Goal: Information Seeking & Learning: Learn about a topic

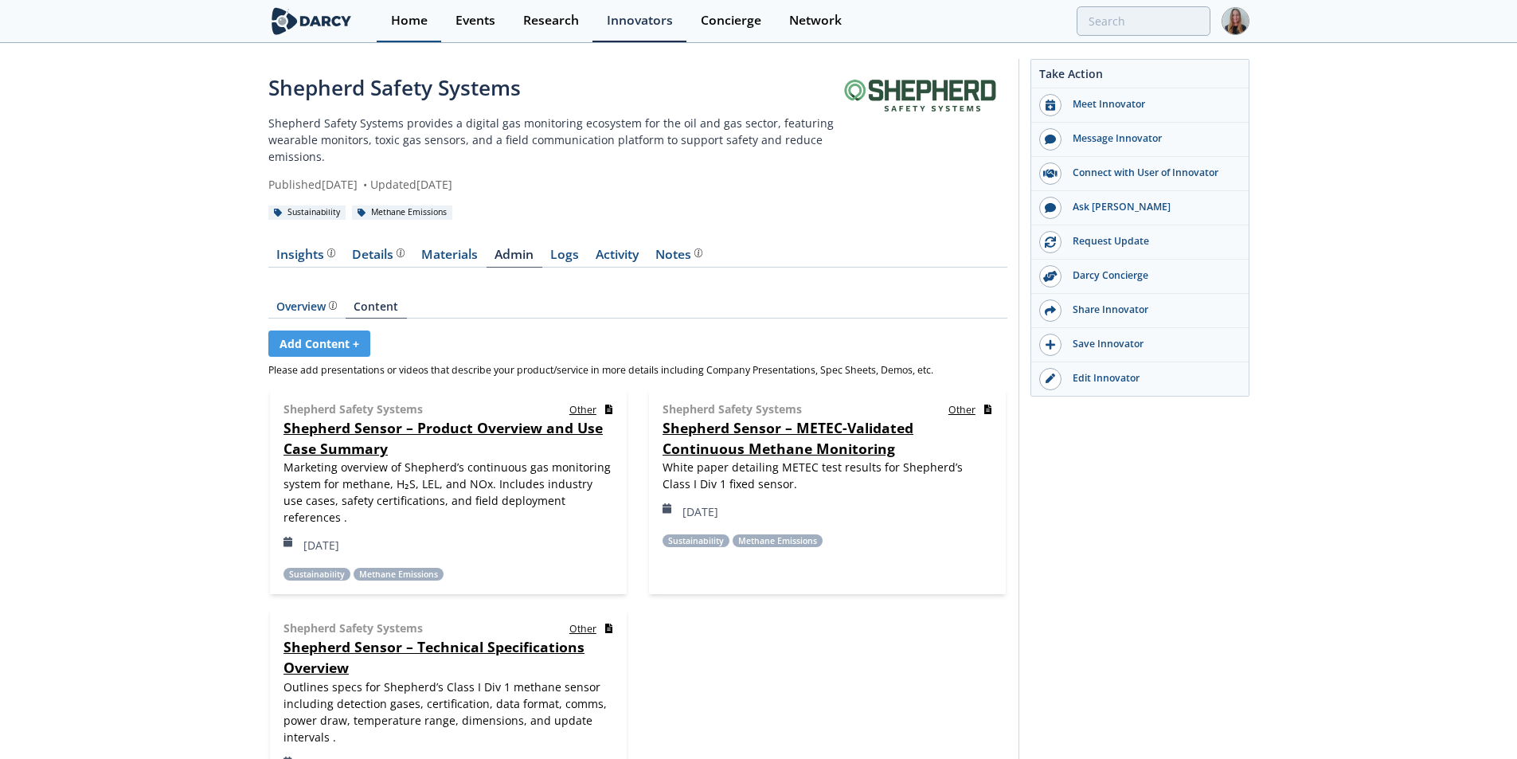
click at [404, 23] on link "Home" at bounding box center [409, 21] width 64 height 42
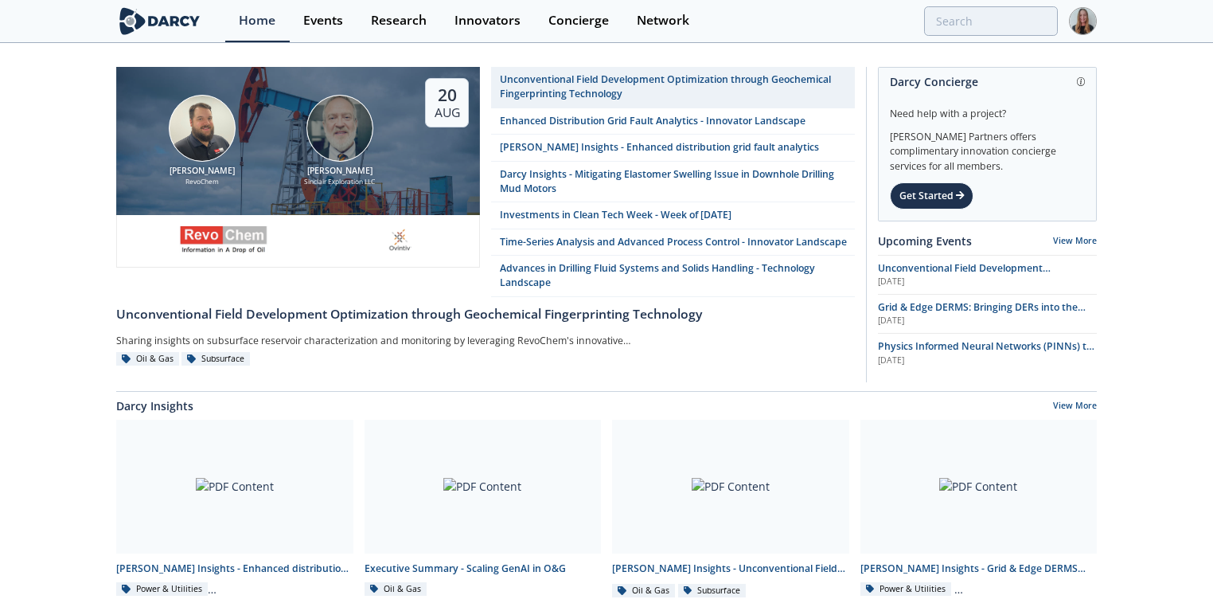
drag, startPoint x: 1275, startPoint y: 2, endPoint x: 67, endPoint y: 122, distance: 1213.7
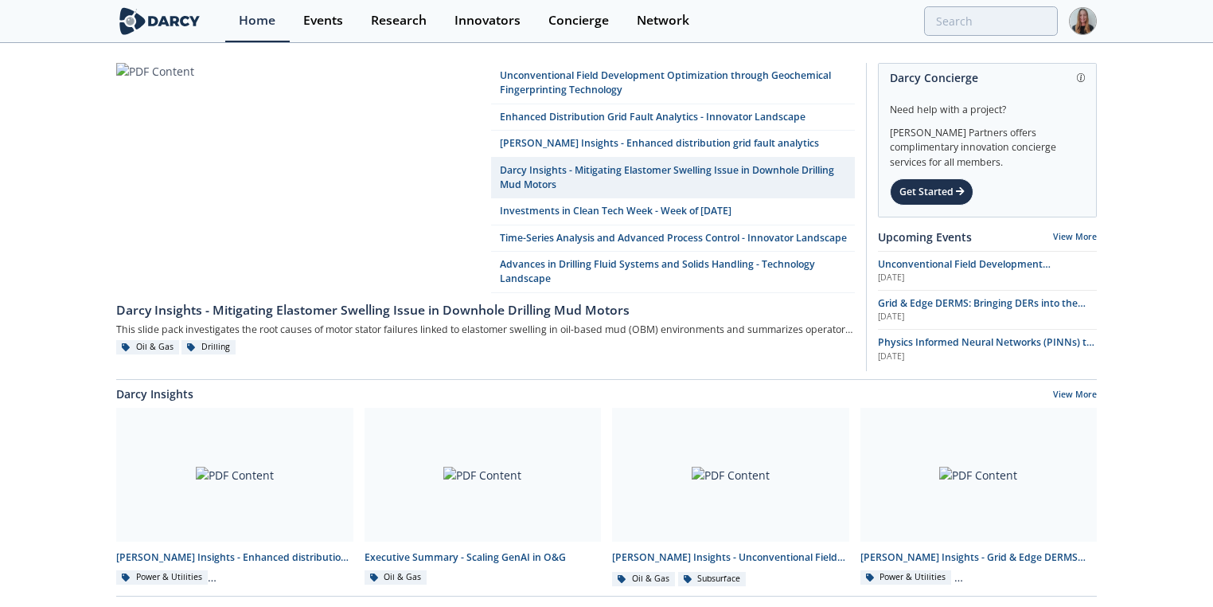
scroll to position [10, 0]
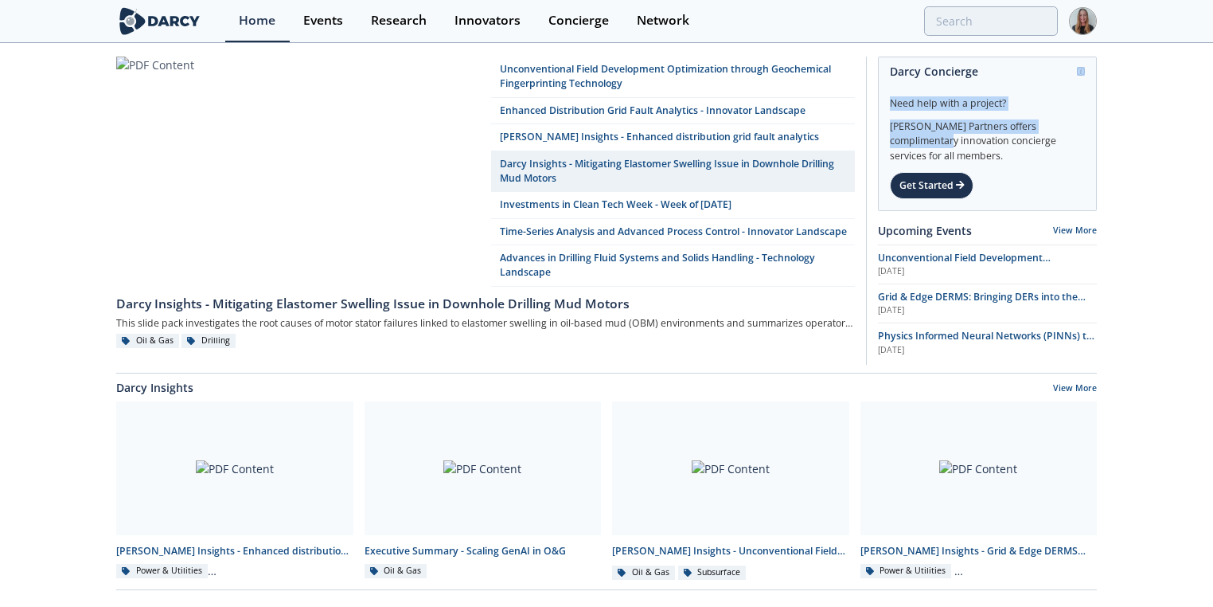
drag, startPoint x: 1209, startPoint y: 66, endPoint x: 1197, endPoint y: 123, distance: 58.6
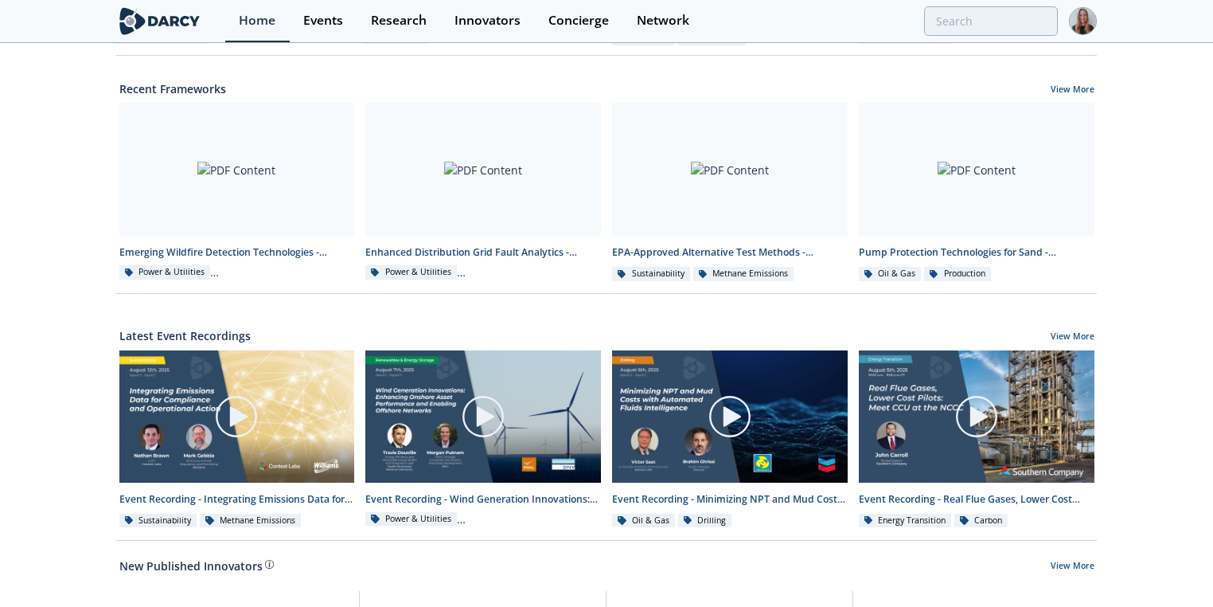
scroll to position [571, 0]
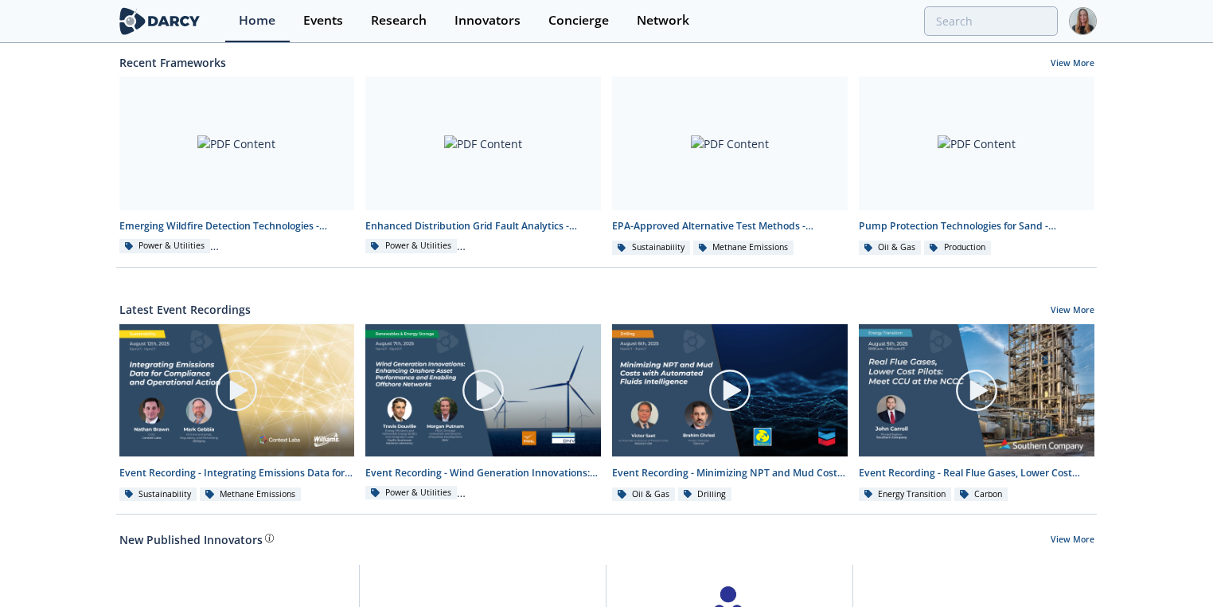
click at [404, 168] on div "Unconventional Field Development Optimization through Geochemical Fingerprintin…" at bounding box center [606, 148] width 1213 height 1348
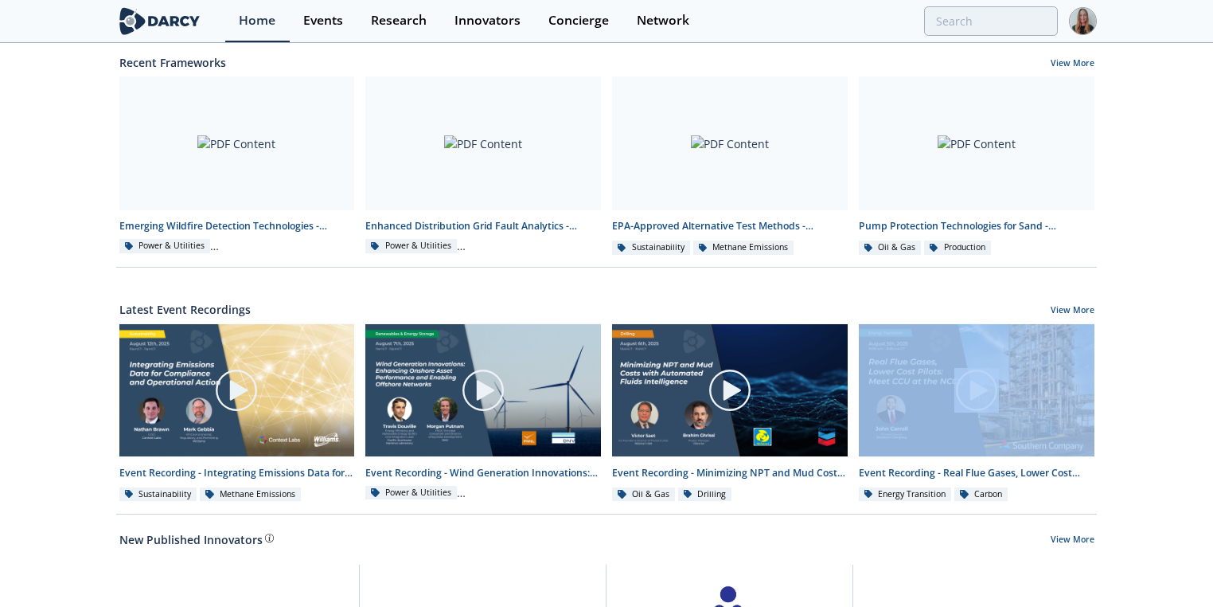
click at [404, 168] on div "Unconventional Field Development Optimization through Geochemical Fingerprintin…" at bounding box center [606, 148] width 1213 height 1348
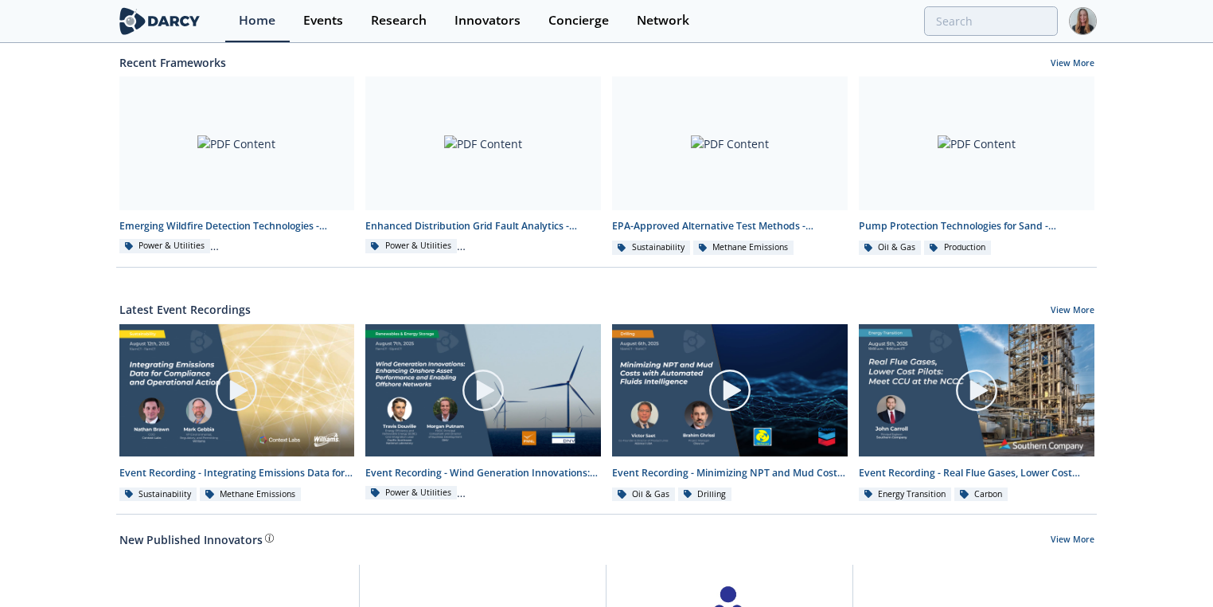
click at [404, 168] on div "Unconventional Field Development Optimization through Geochemical Fingerprintin…" at bounding box center [606, 148] width 1213 height 1348
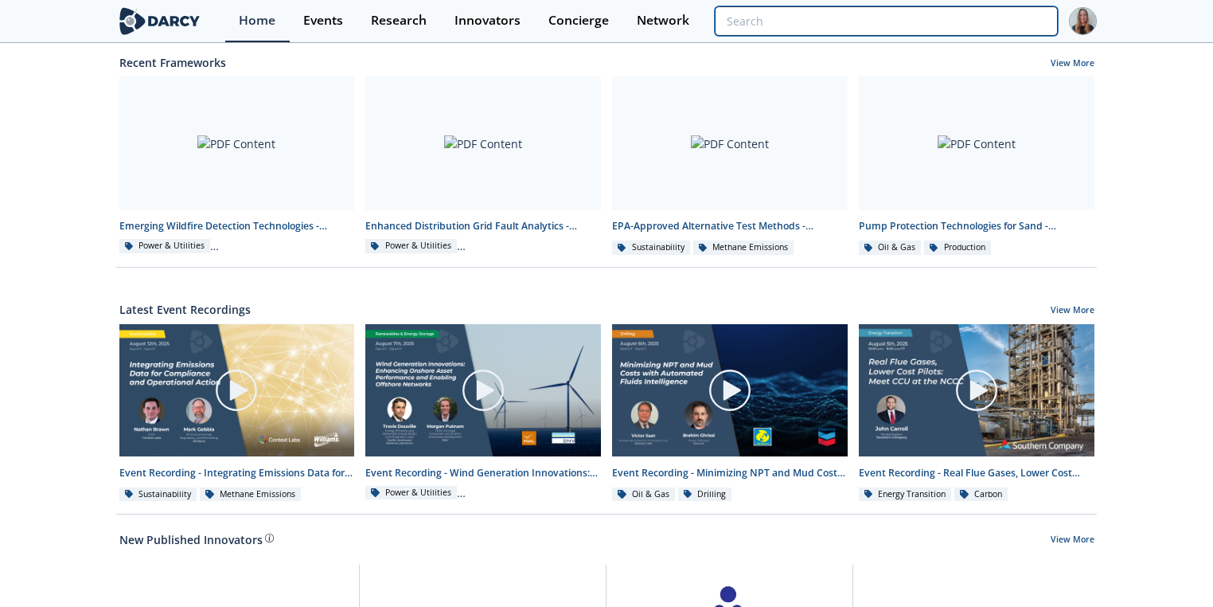
click at [404, 19] on input "search" at bounding box center [886, 20] width 343 height 29
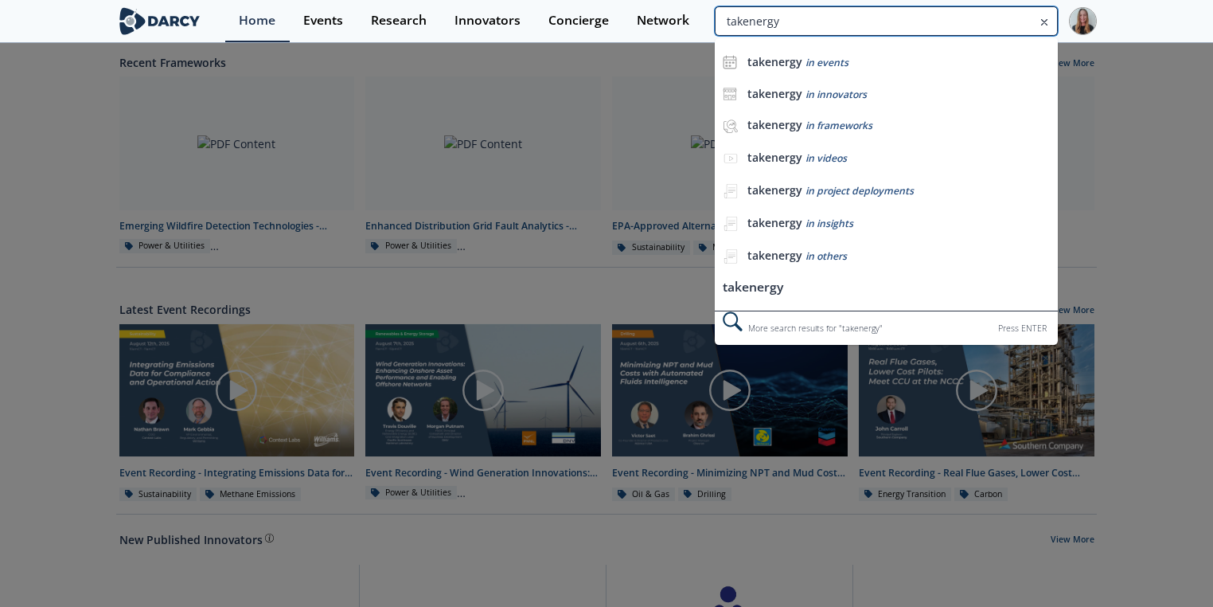
type input "takenergy"
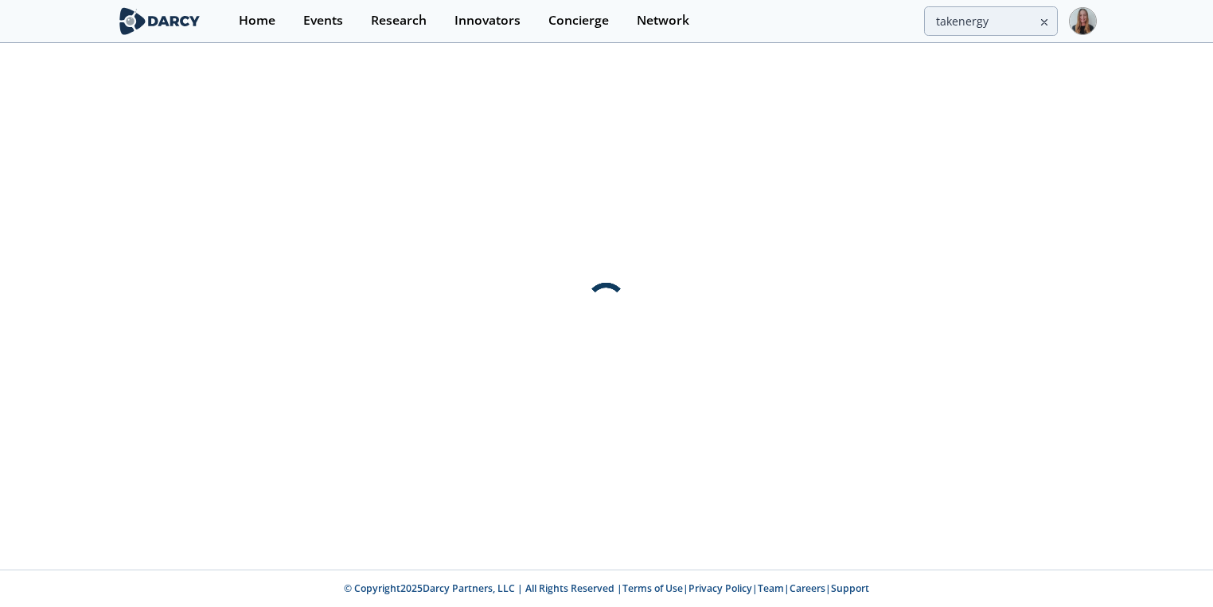
scroll to position [0, 0]
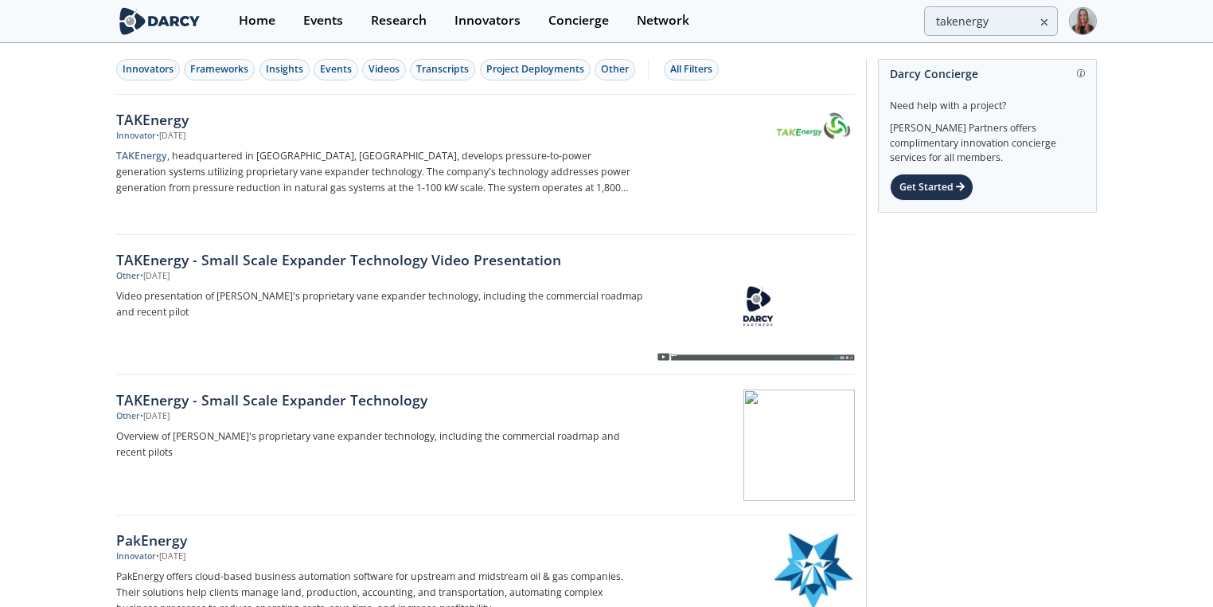
click at [169, 115] on div "TAKEnergy" at bounding box center [379, 119] width 527 height 21
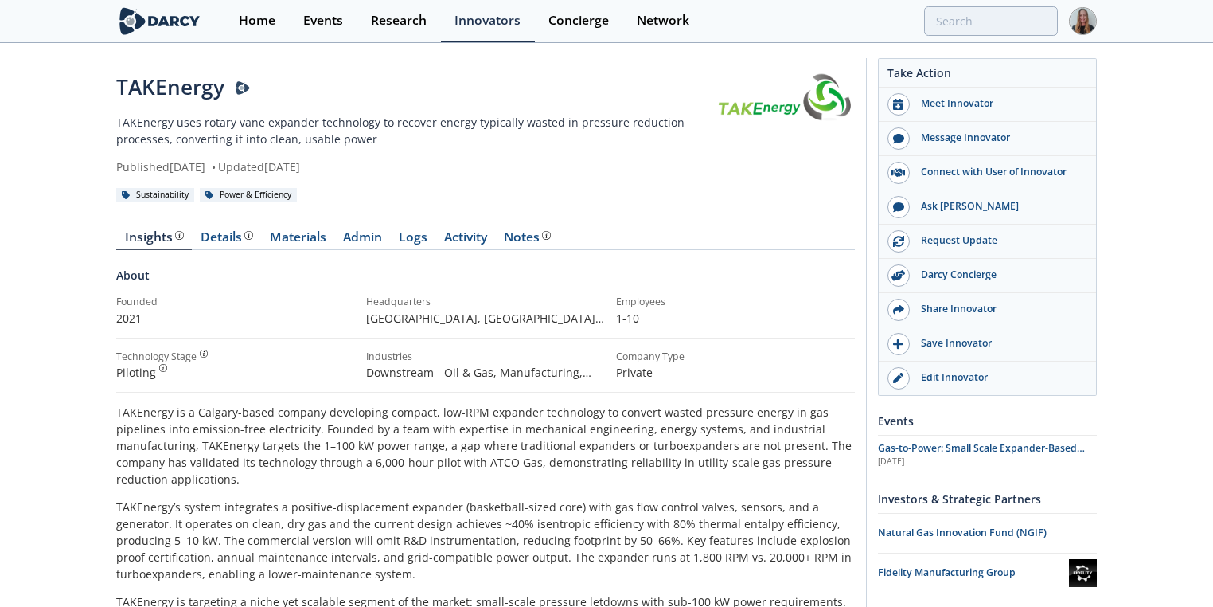
scroll to position [29, 0]
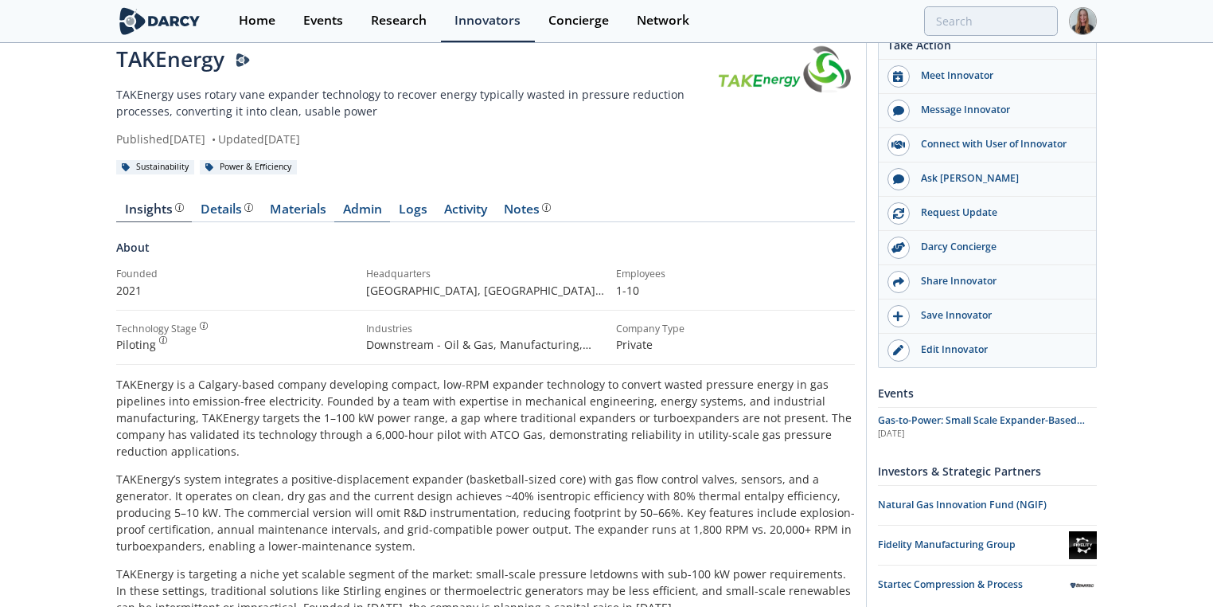
drag, startPoint x: 114, startPoint y: 213, endPoint x: 338, endPoint y: 209, distance: 223.8
click at [404, 168] on p "TAKEnergy is a Calgary-based company developing compact, low-RPM expander techn…" at bounding box center [485, 418] width 739 height 84
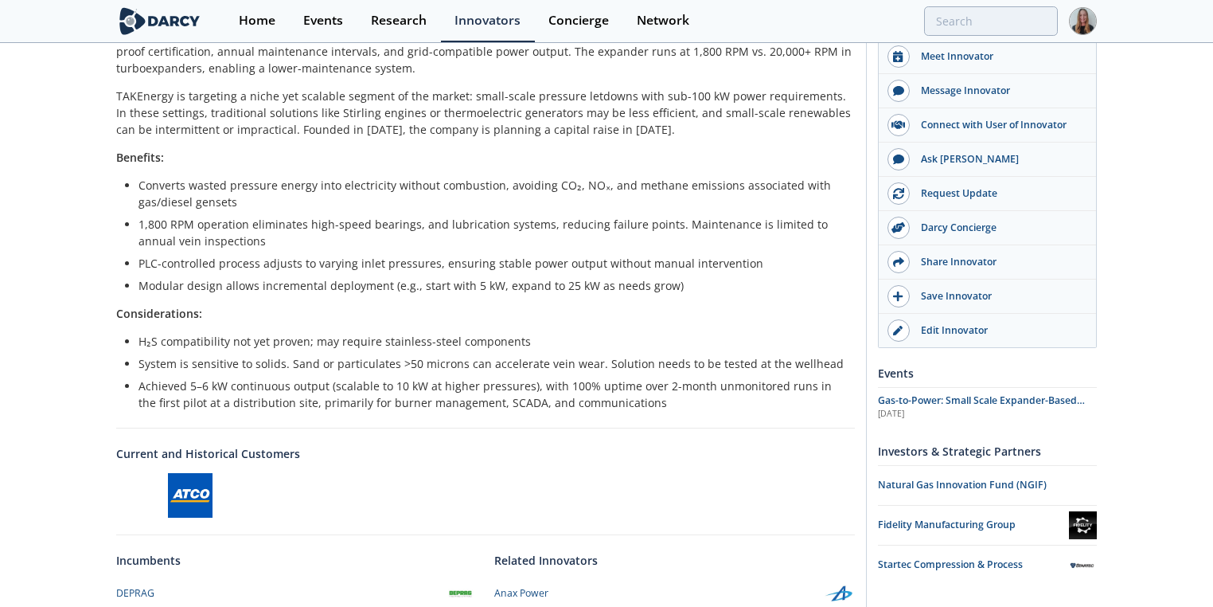
scroll to position [510, 0]
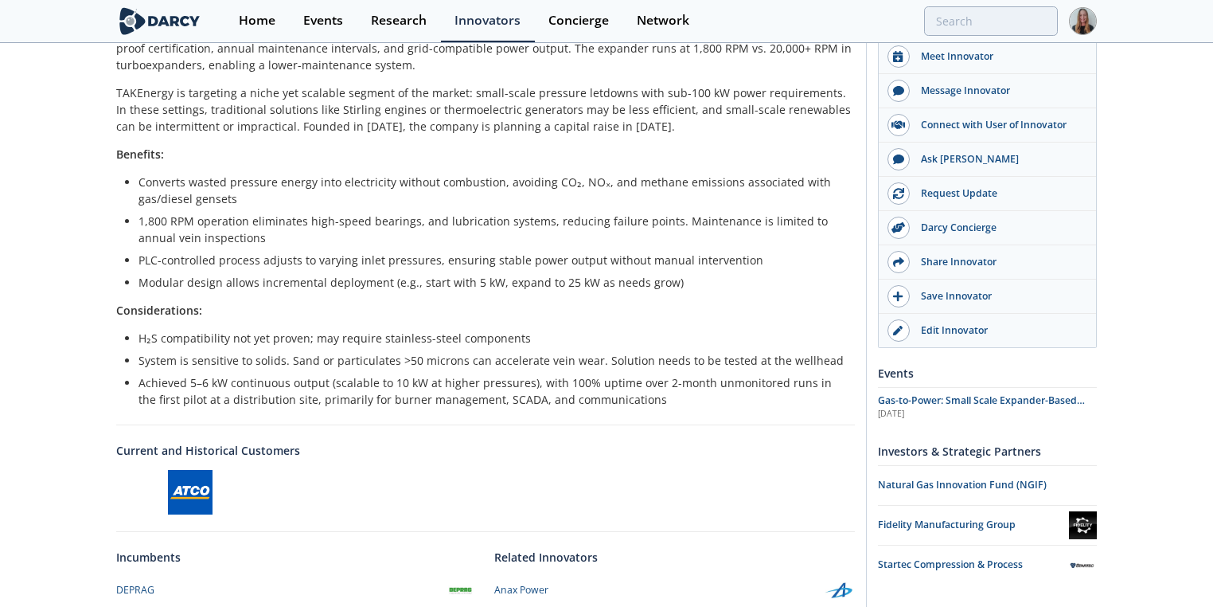
click at [404, 168] on div "TAKEnergy Darcy Presenter TAKEnergy uses rotary vane expander technology to rec…" at bounding box center [606, 200] width 1213 height 1330
drag, startPoint x: 1199, startPoint y: 288, endPoint x: 1198, endPoint y: 305, distance: 16.7
click at [404, 168] on div "TAKEnergy Darcy Presenter TAKEnergy uses rotary vane expander technology to rec…" at bounding box center [606, 200] width 1213 height 1330
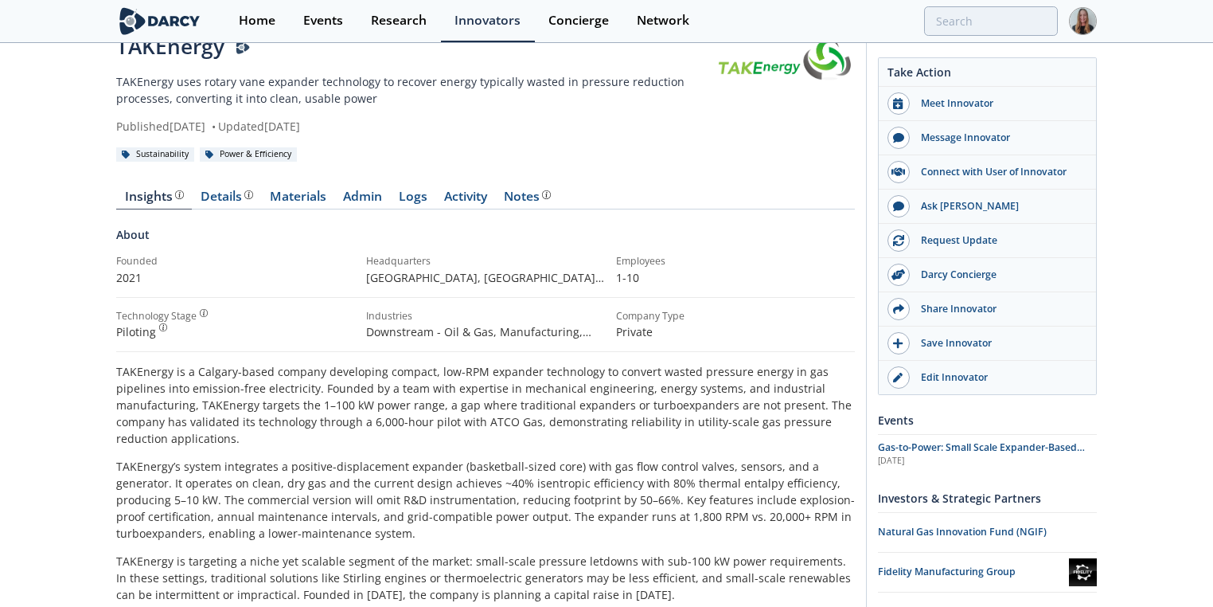
scroll to position [35, 0]
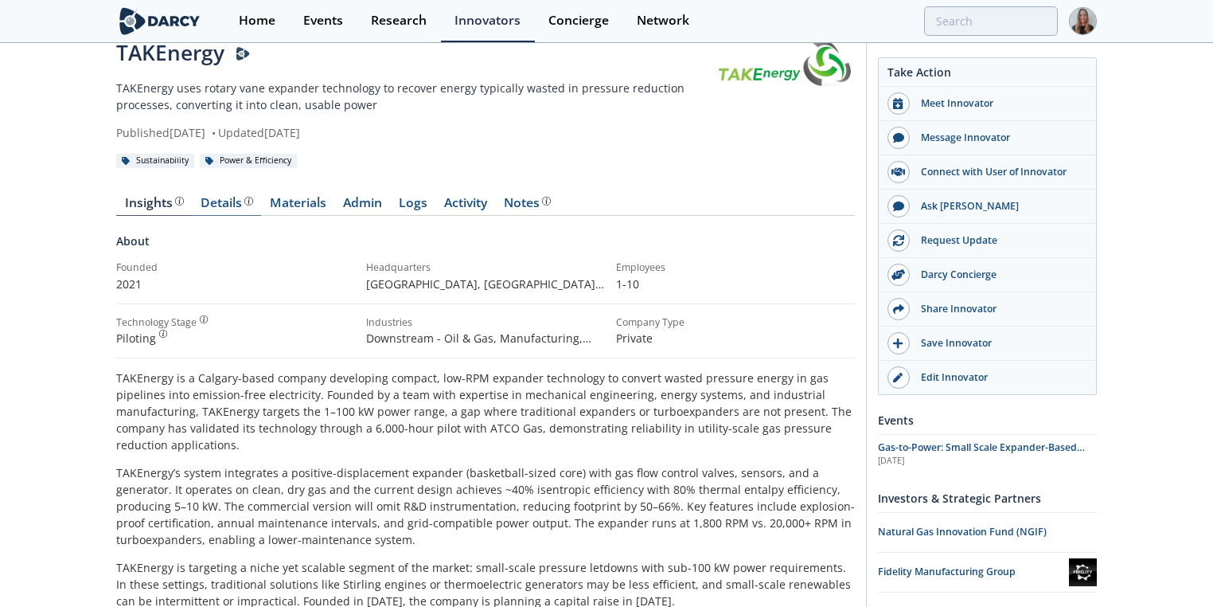
click at [241, 168] on link "Details Product overview, business model, technology and applications as added …" at bounding box center [226, 206] width 69 height 19
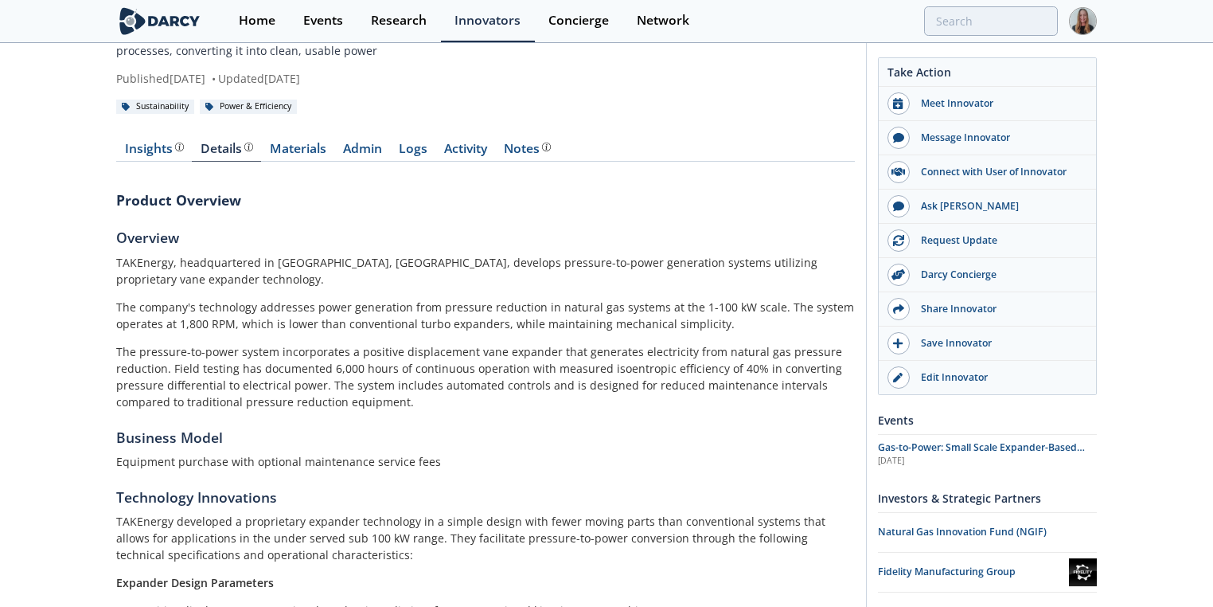
scroll to position [75, 0]
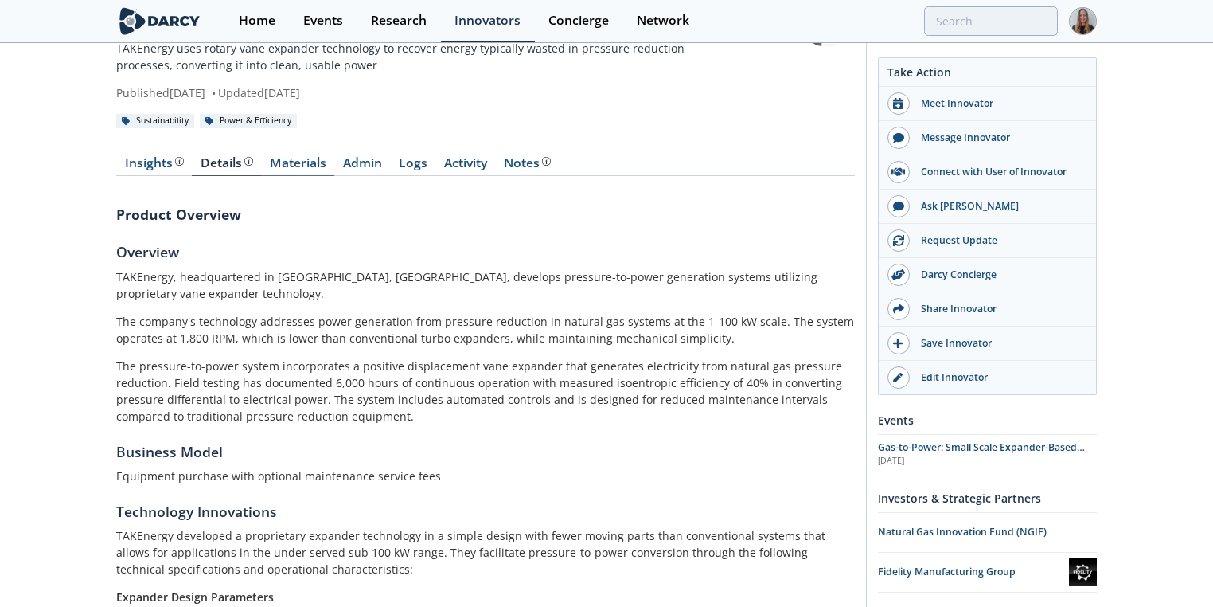
click at [287, 168] on link "Materials" at bounding box center [297, 166] width 73 height 19
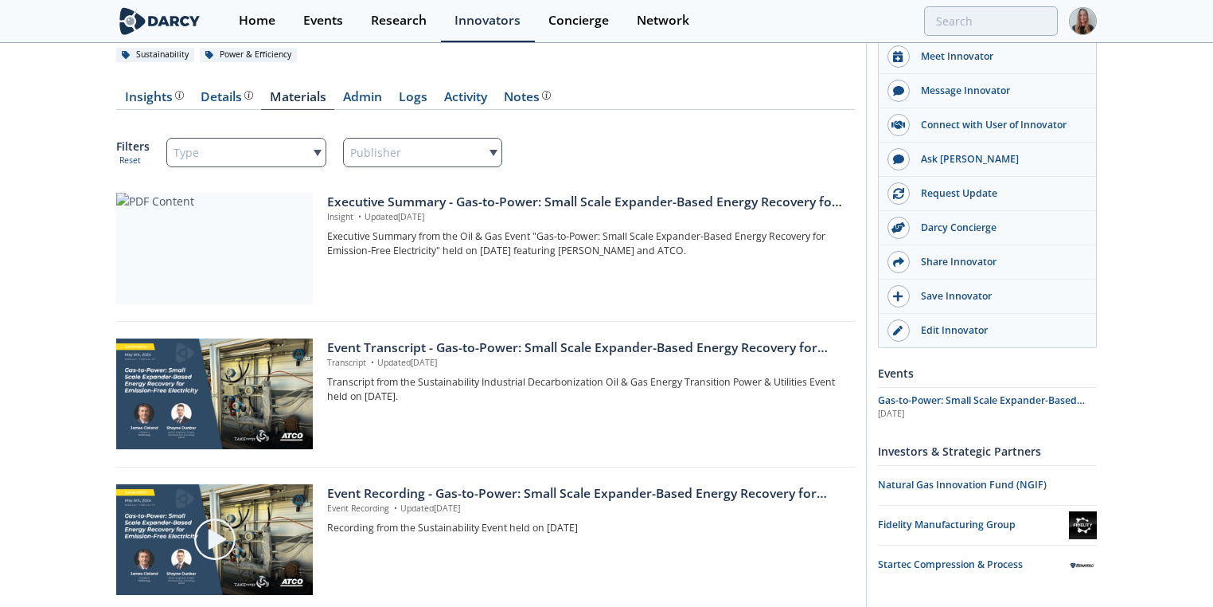
scroll to position [178, 0]
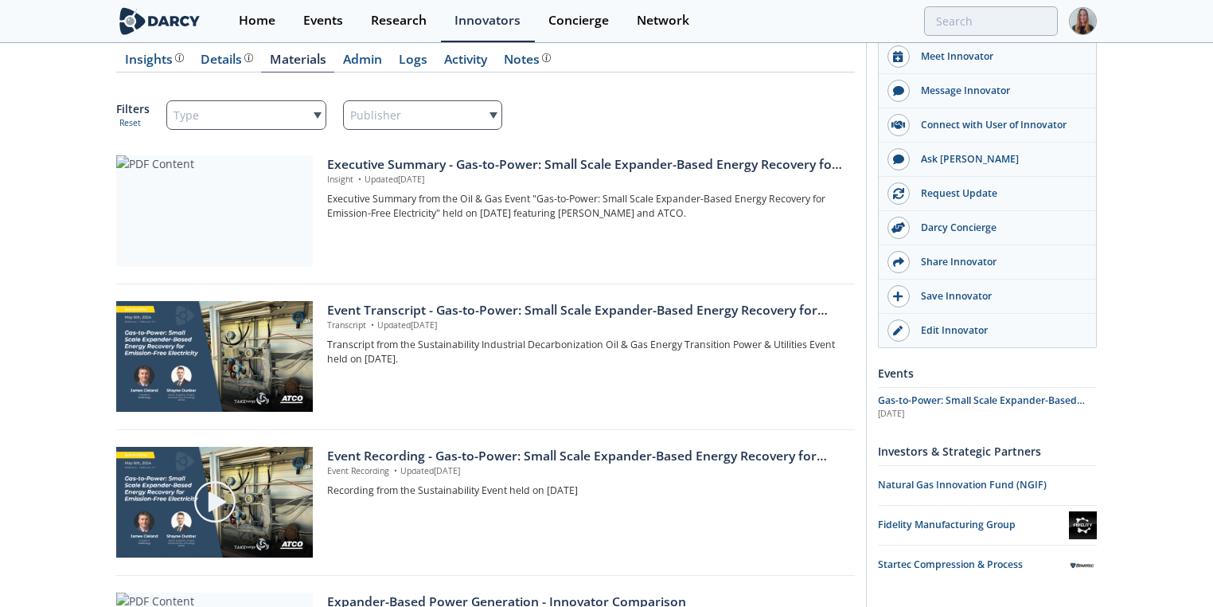
drag, startPoint x: 1208, startPoint y: 137, endPoint x: 1204, endPoint y: 204, distance: 67.0
click at [404, 168] on div "TAKEnergy Darcy Presenter TAKEnergy uses rotary vane expander technology to rec…" at bounding box center [606, 599] width 1213 height 1467
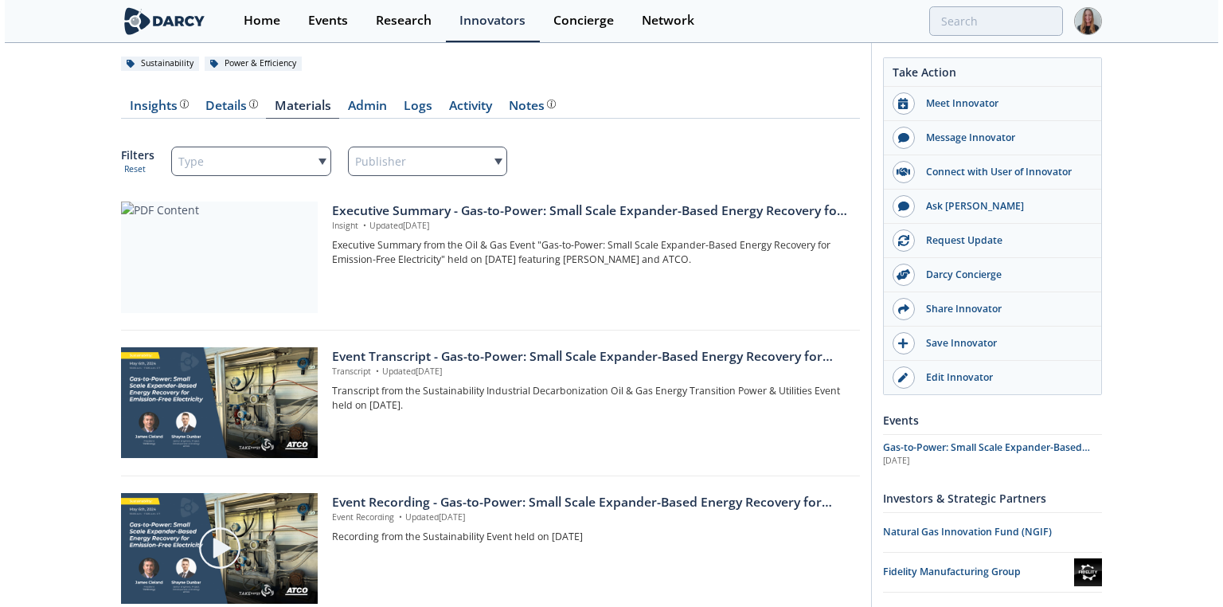
scroll to position [0, 0]
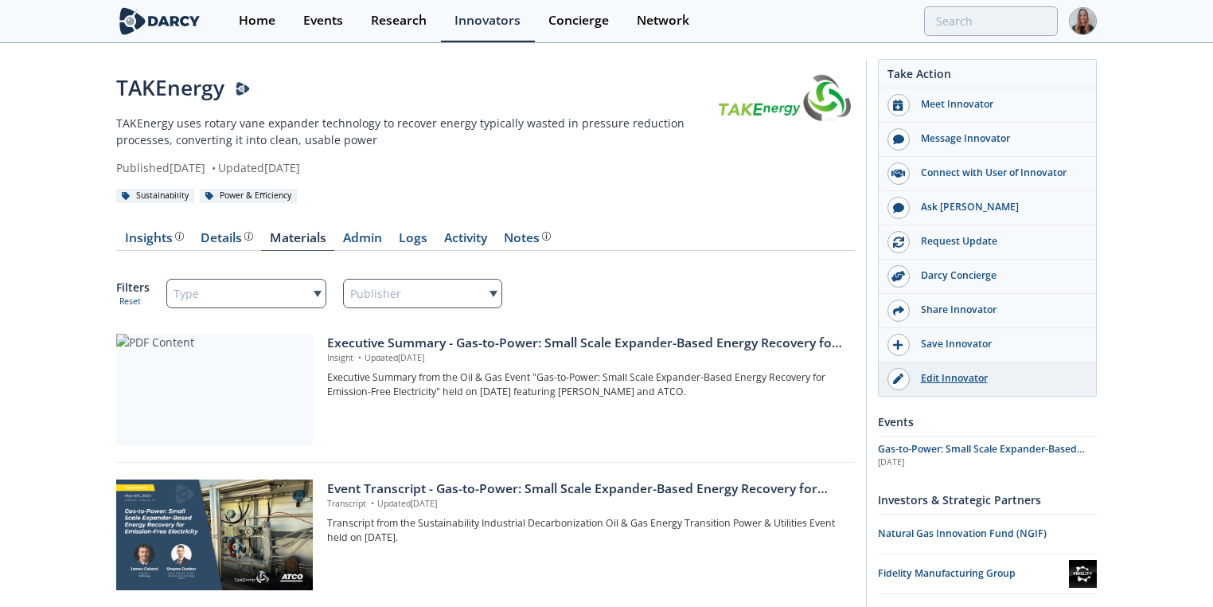
drag, startPoint x: 873, startPoint y: 59, endPoint x: 1092, endPoint y: 374, distance: 384.3
click at [404, 132] on div "Message Innovator" at bounding box center [999, 138] width 178 height 14
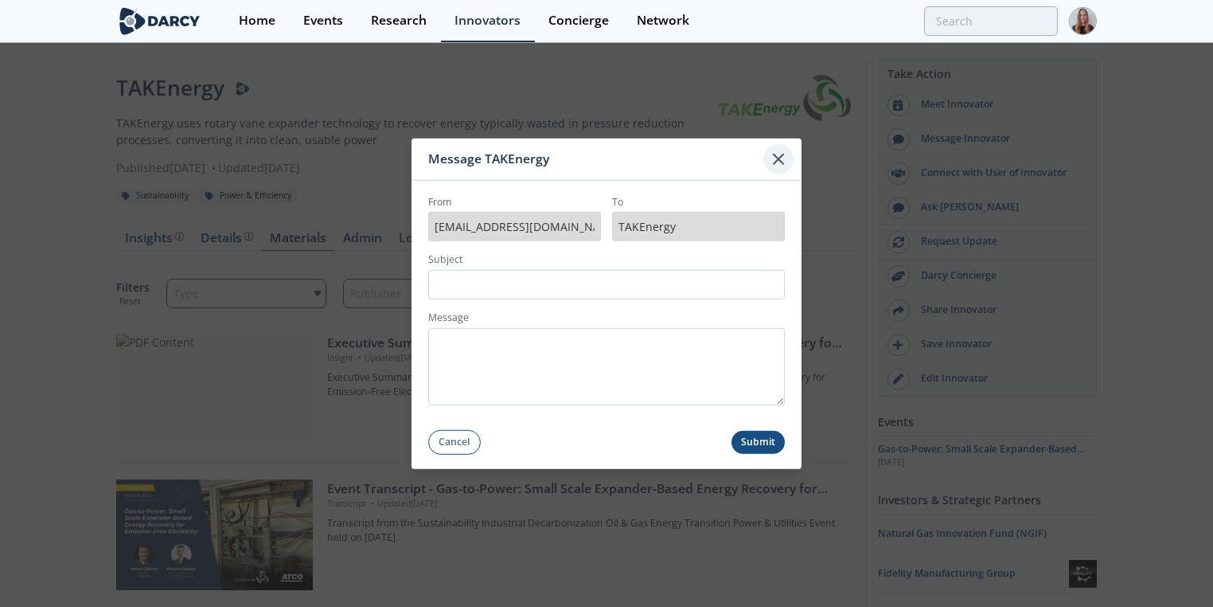
click at [404, 154] on icon at bounding box center [778, 159] width 19 height 19
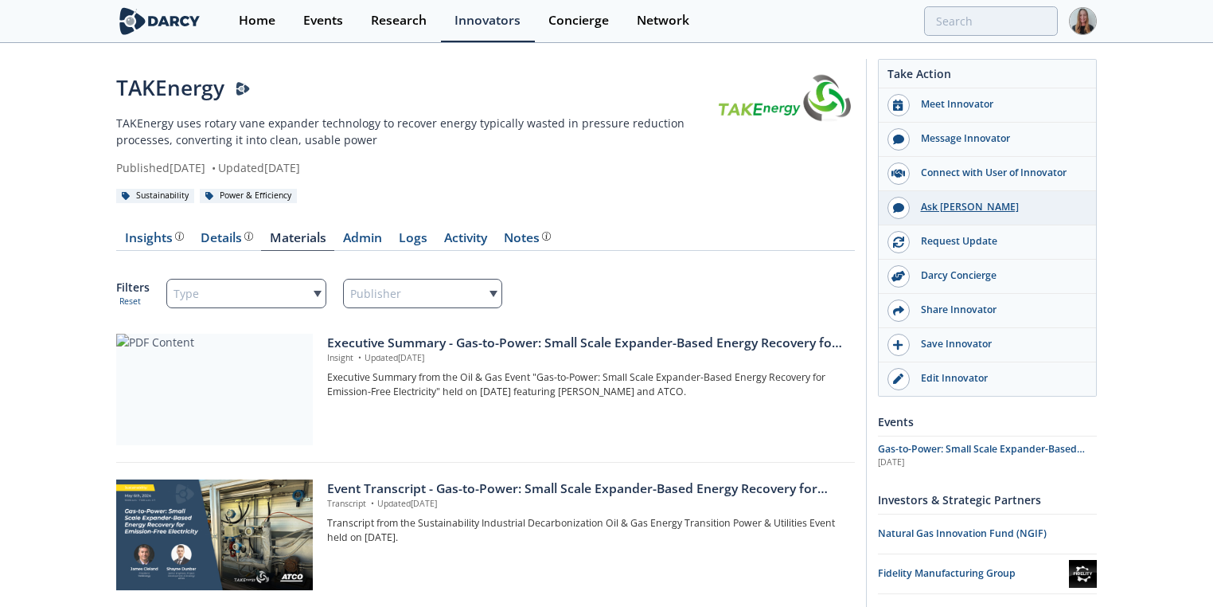
click at [404, 168] on div "Ask Darcy" at bounding box center [987, 208] width 217 height 34
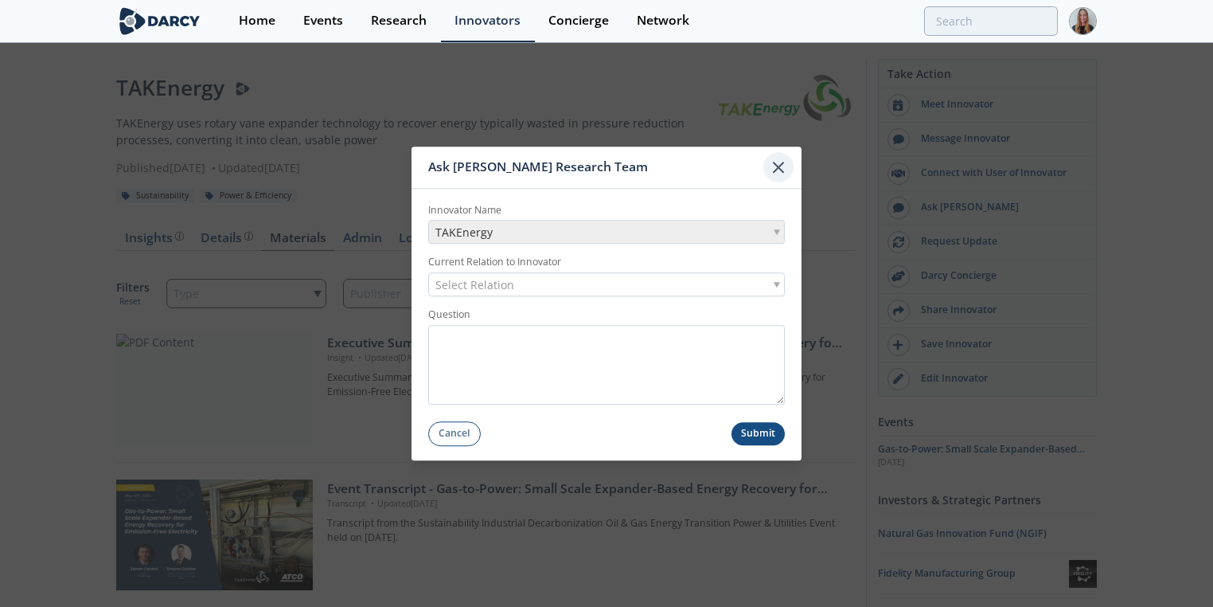
click at [404, 168] on icon at bounding box center [778, 167] width 19 height 19
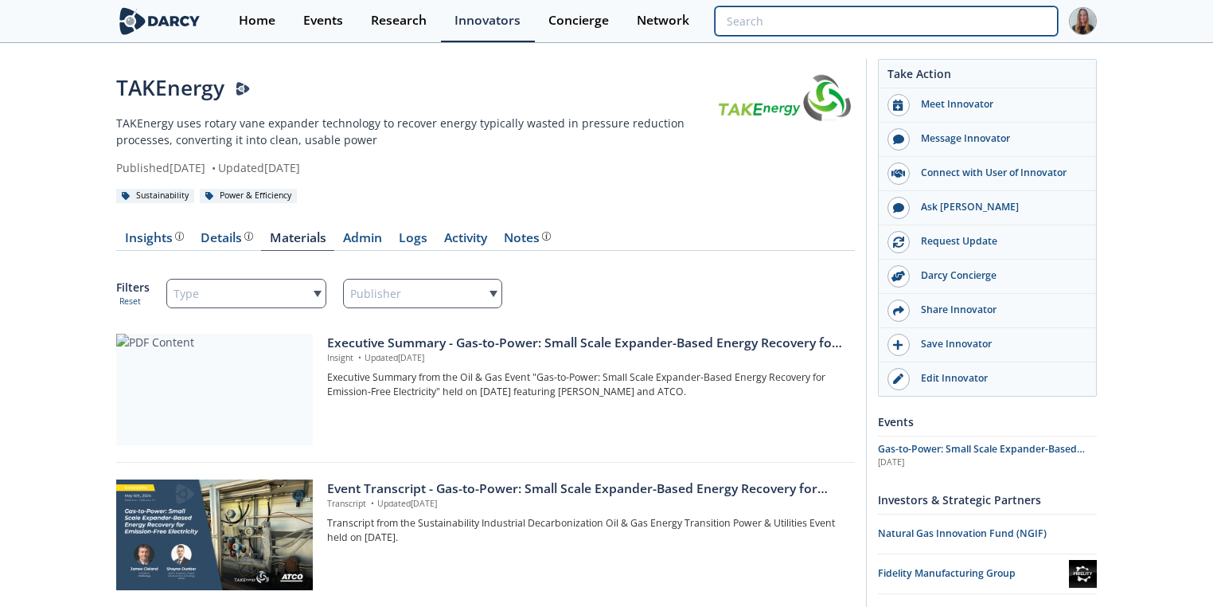
click at [404, 14] on input "search" at bounding box center [886, 20] width 343 height 29
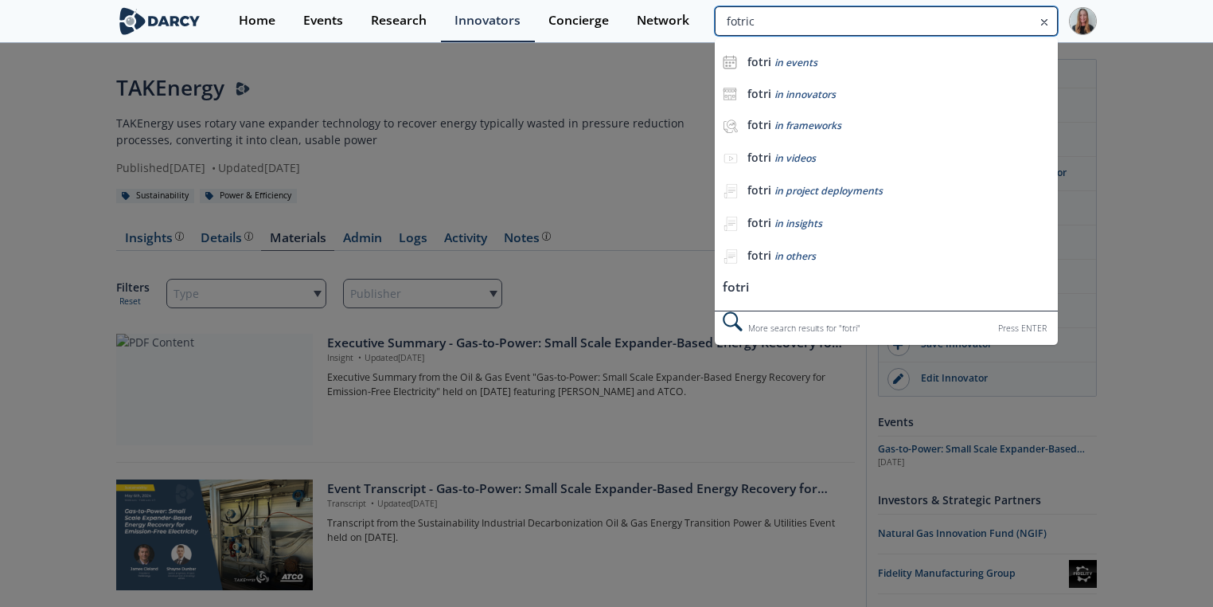
type input "fotric"
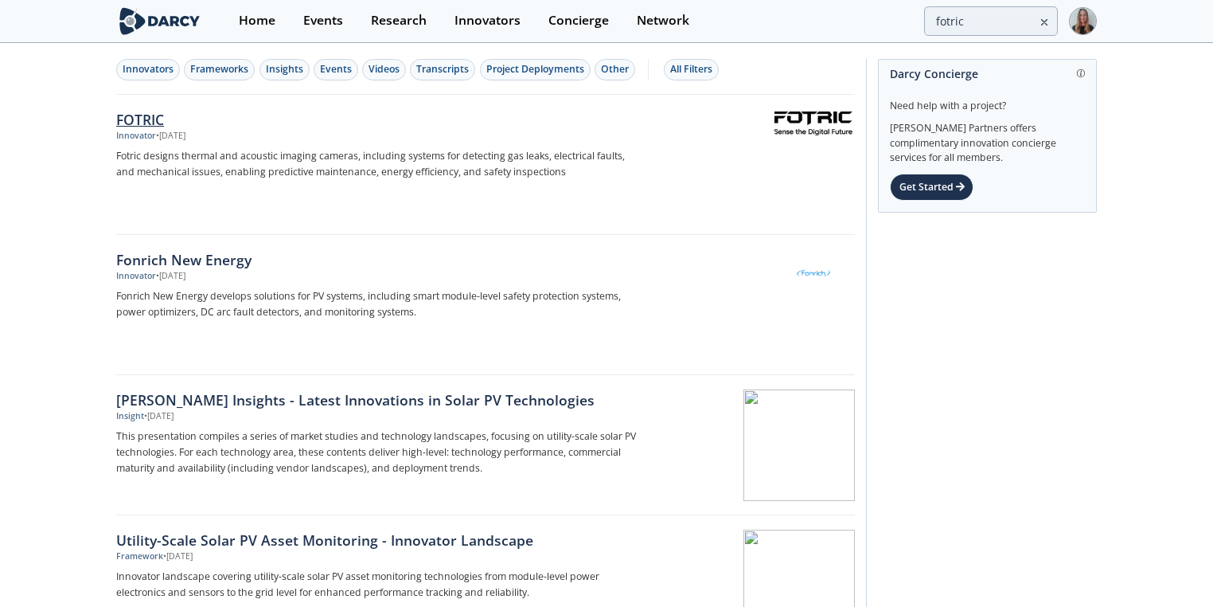
click at [133, 112] on div "FOTRIC" at bounding box center [379, 119] width 527 height 21
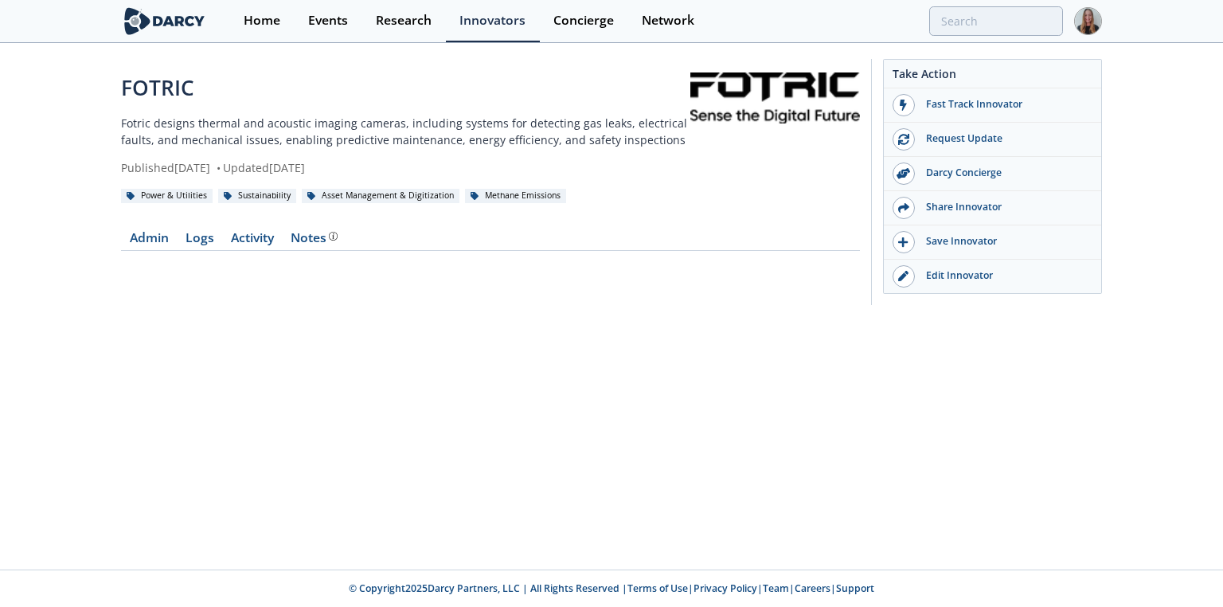
click at [404, 168] on div "FOTRIC Fotric designs thermal and acoustic imaging cameras, including systems f…" at bounding box center [611, 307] width 1223 height 525
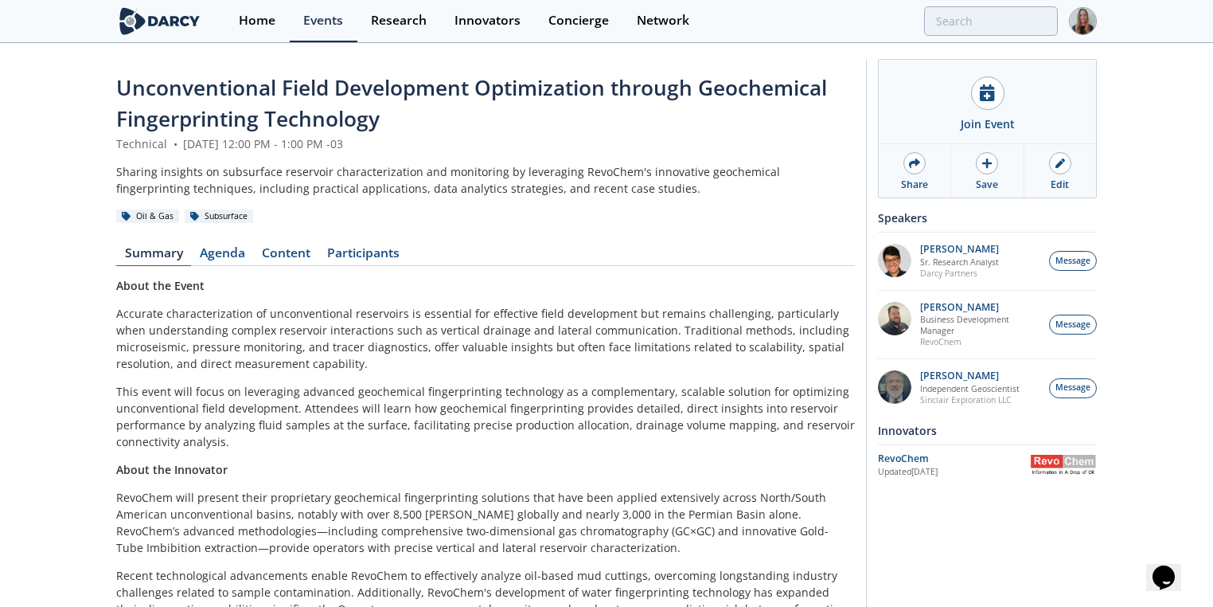
click at [449, 115] on div "Unconventional Field Development Optimization through Geochemical Fingerprintin…" at bounding box center [485, 103] width 739 height 63
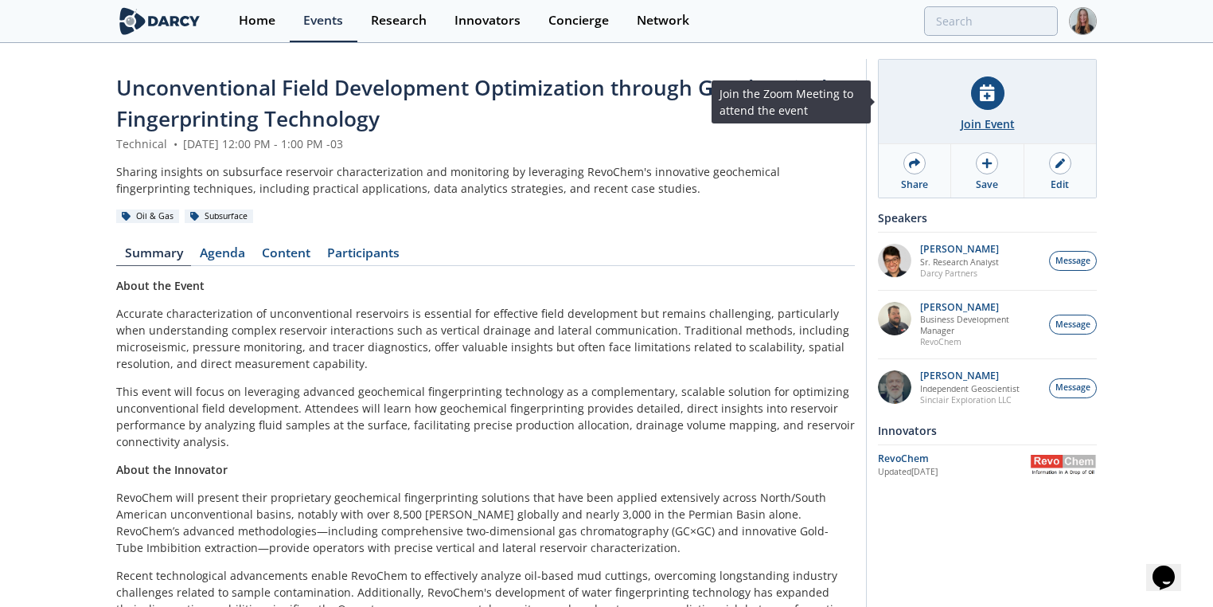
click at [990, 107] on div at bounding box center [987, 92] width 33 height 33
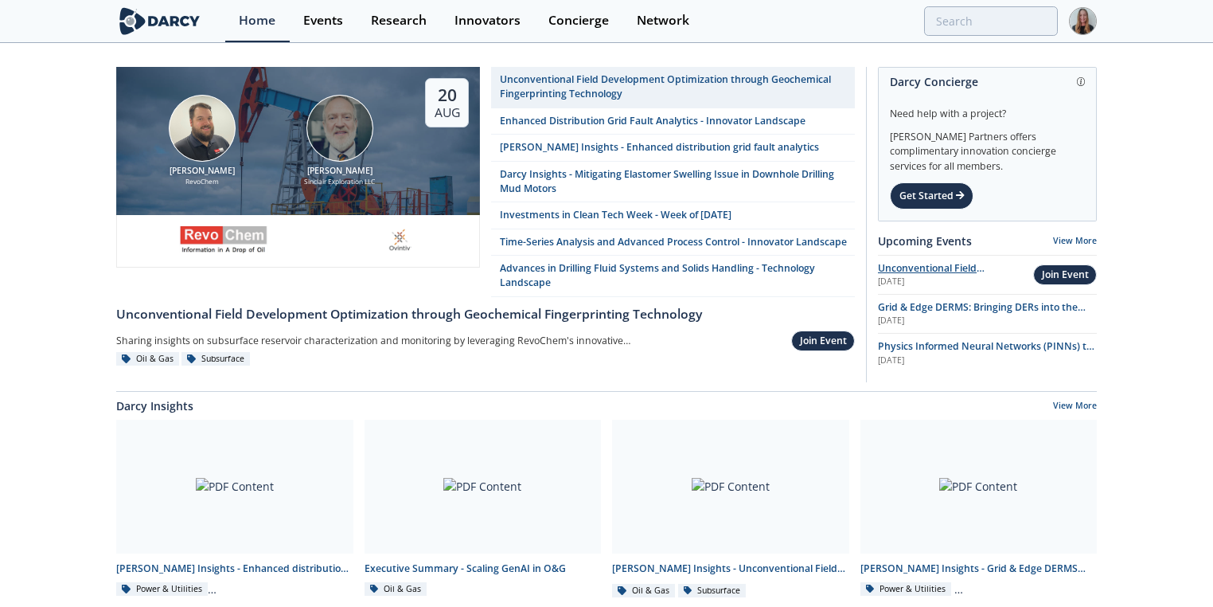
click at [944, 264] on span "Unconventional Field Development Optimization through Geochemical Fingerprintin…" at bounding box center [941, 289] width 127 height 57
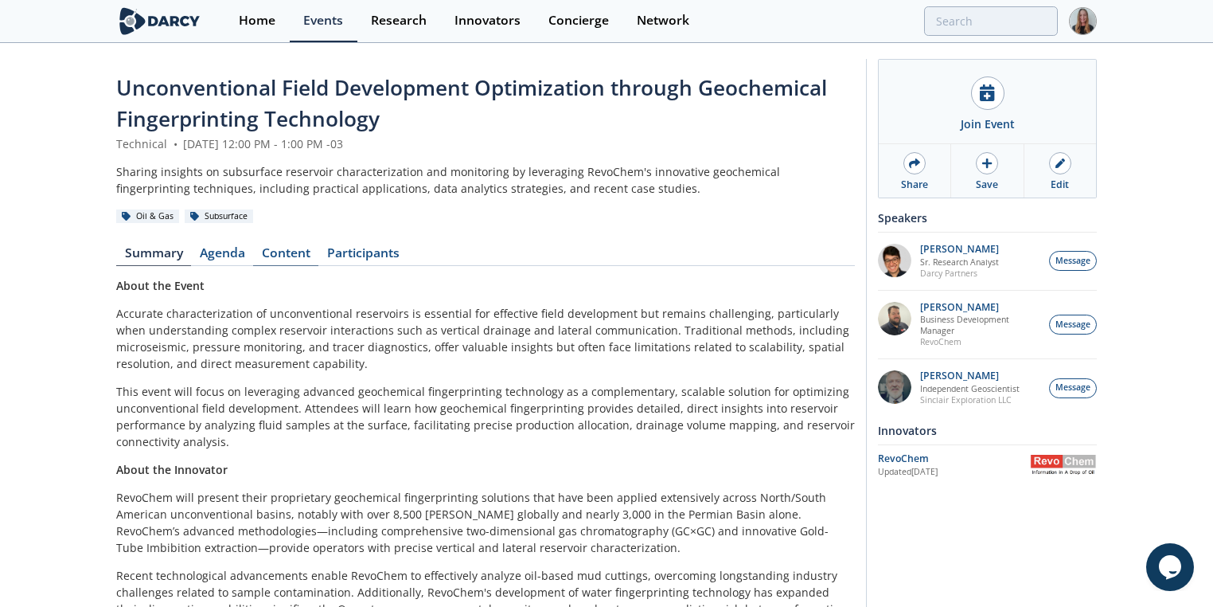
click at [268, 255] on link "Content" at bounding box center [285, 256] width 65 height 19
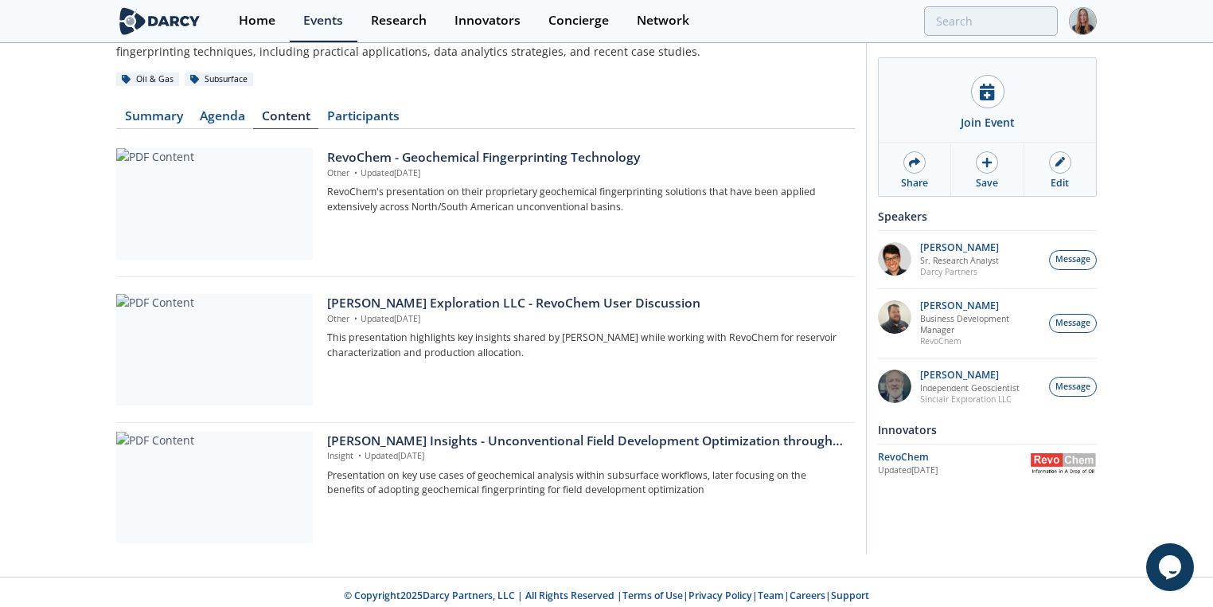
scroll to position [143, 0]
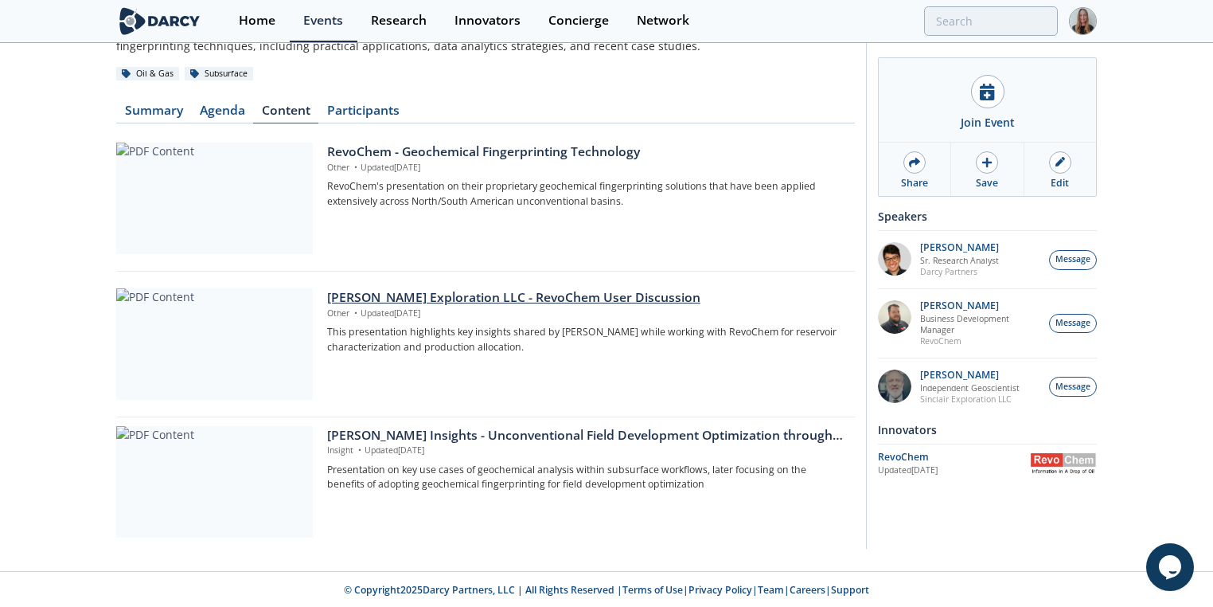
click at [268, 369] on div at bounding box center [214, 343] width 197 height 111
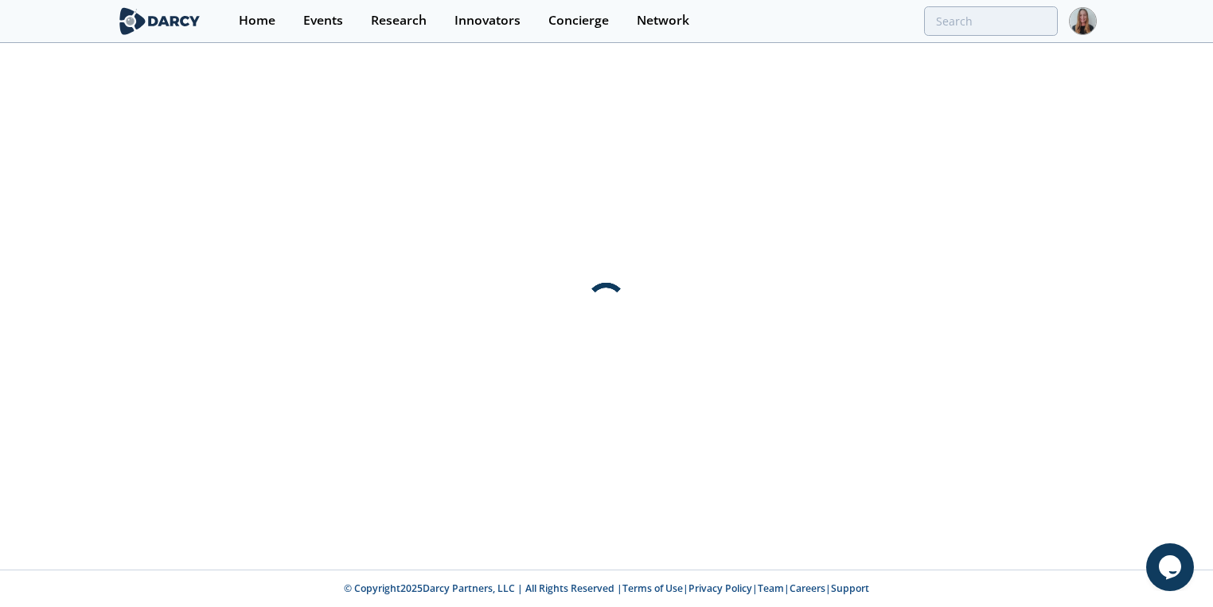
scroll to position [0, 0]
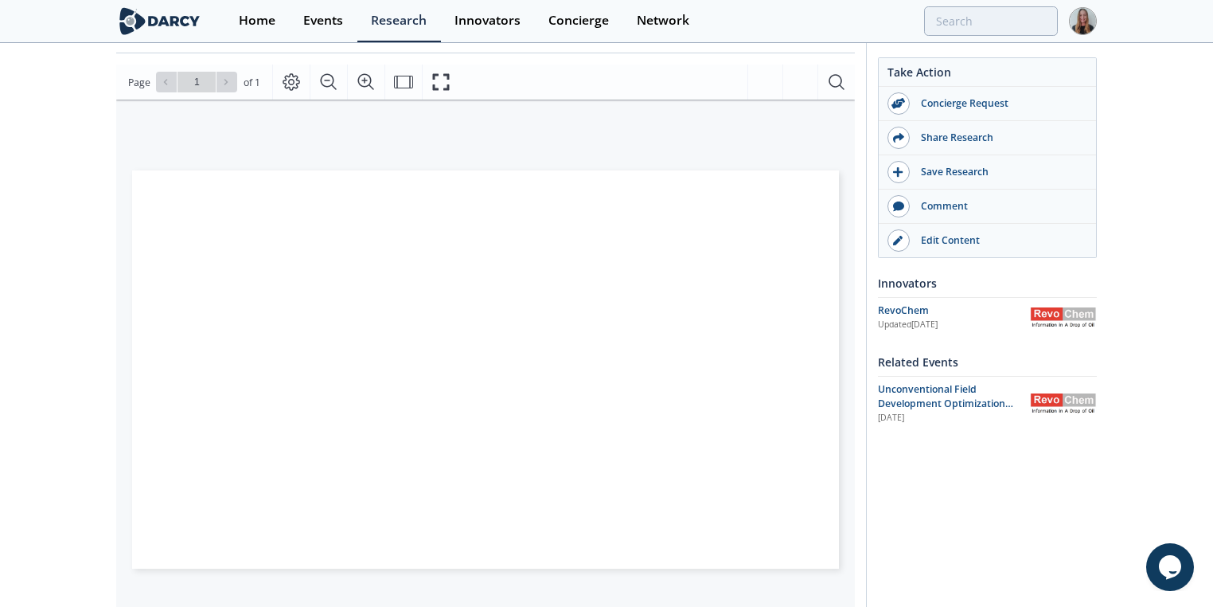
scroll to position [197, 0]
click at [1209, 135] on div "Sinclair Exploration LLC - RevoChem User Discussion Other • Updated August 19, …" at bounding box center [606, 417] width 1213 height 1140
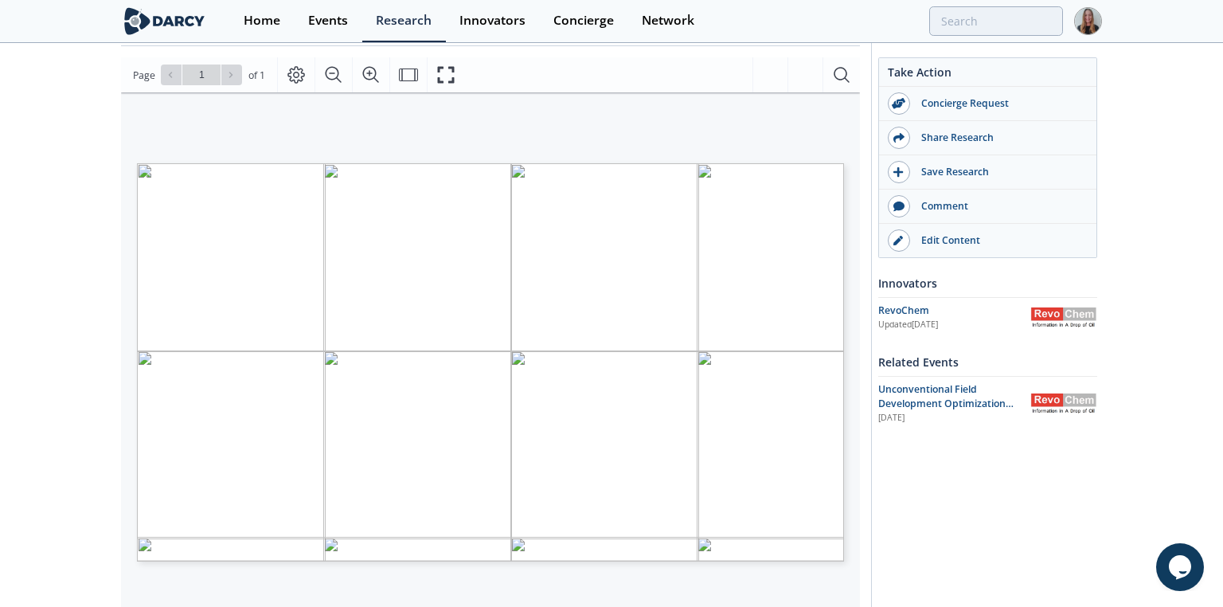
click at [717, 530] on span "sinclairexploration1966@gmail.com" at bounding box center [771, 532] width 140 height 7
click at [717, 529] on span "sinclairexploration1966@gmail.com" at bounding box center [771, 532] width 140 height 7
